Goal: Information Seeking & Learning: Learn about a topic

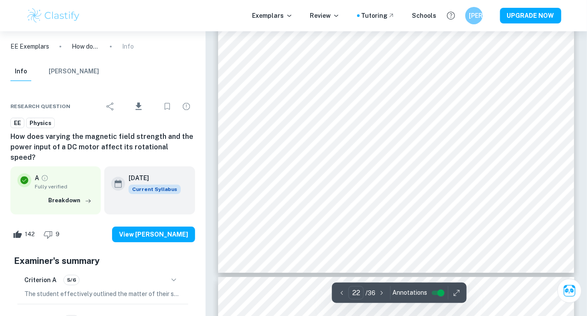
scroll to position [10978, 0]
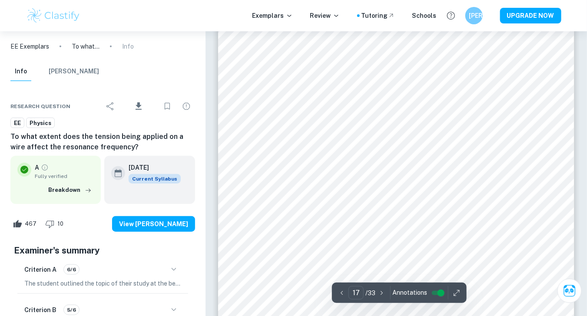
scroll to position [7713, 0]
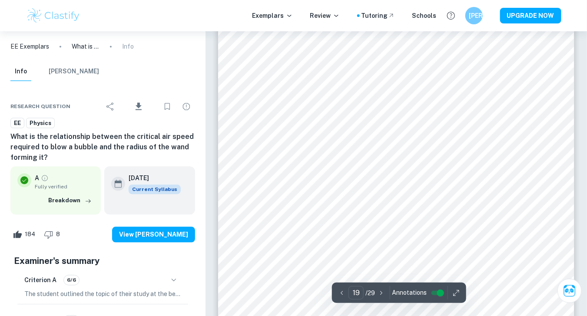
scroll to position [9590, 0]
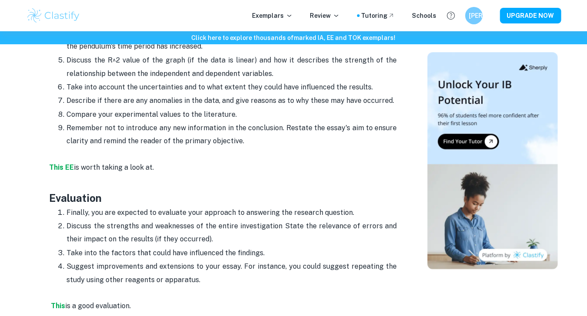
scroll to position [2080, 0]
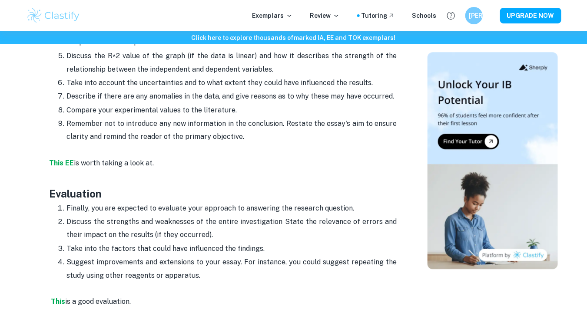
drag, startPoint x: 65, startPoint y: 147, endPoint x: 48, endPoint y: 145, distance: 17.5
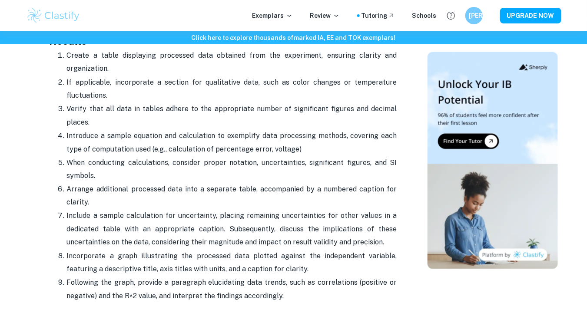
scroll to position [1733, 0]
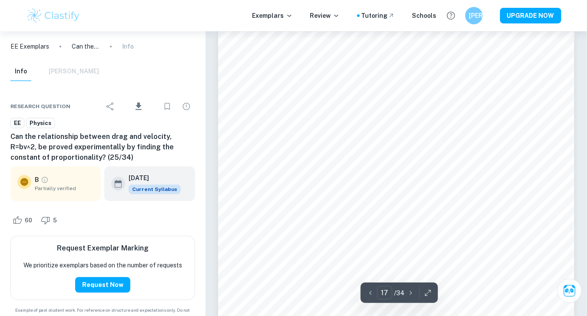
scroll to position [8385, 0]
type input "18"
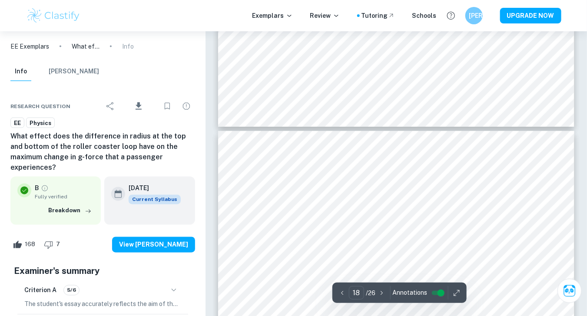
scroll to position [8048, 0]
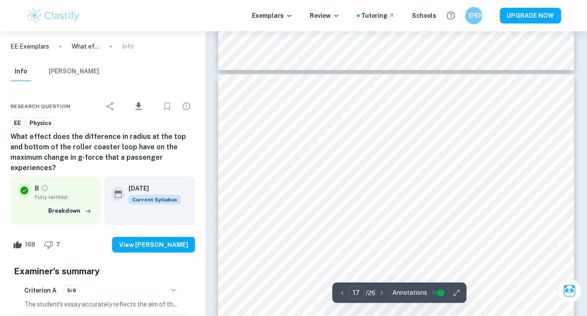
type input "16"
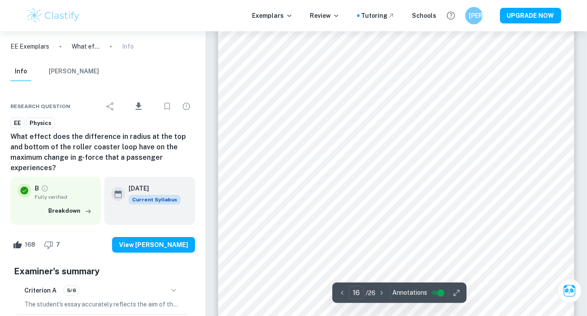
scroll to position [7309, 0]
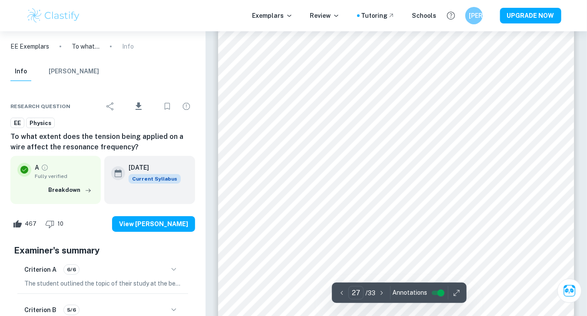
scroll to position [12492, 0]
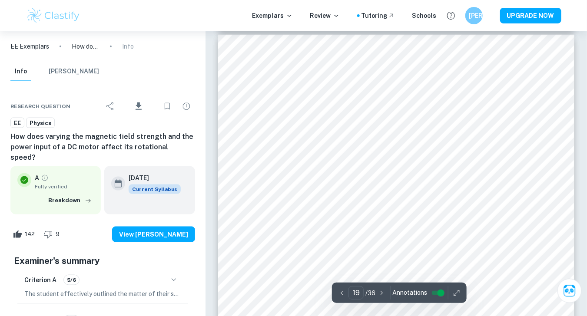
scroll to position [9110, 0]
